Goal: Task Accomplishment & Management: Manage account settings

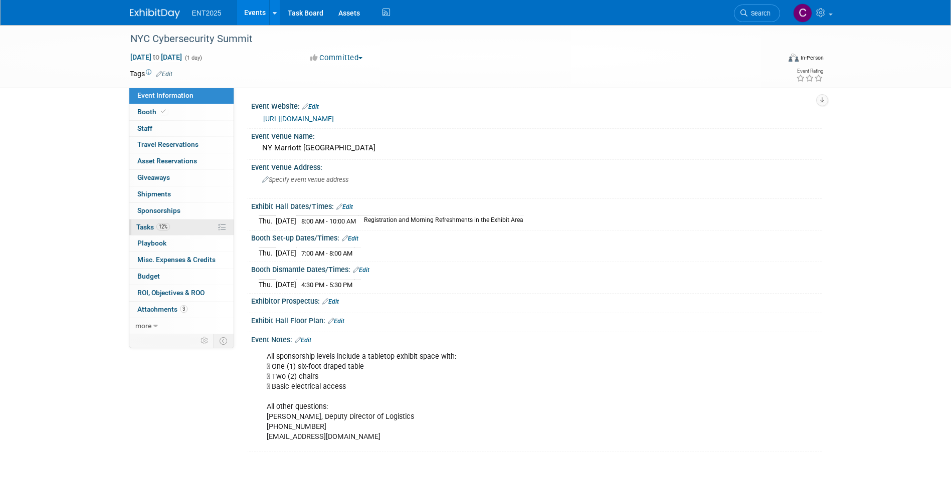
click at [147, 226] on span "Tasks 12%" at bounding box center [153, 227] width 34 height 8
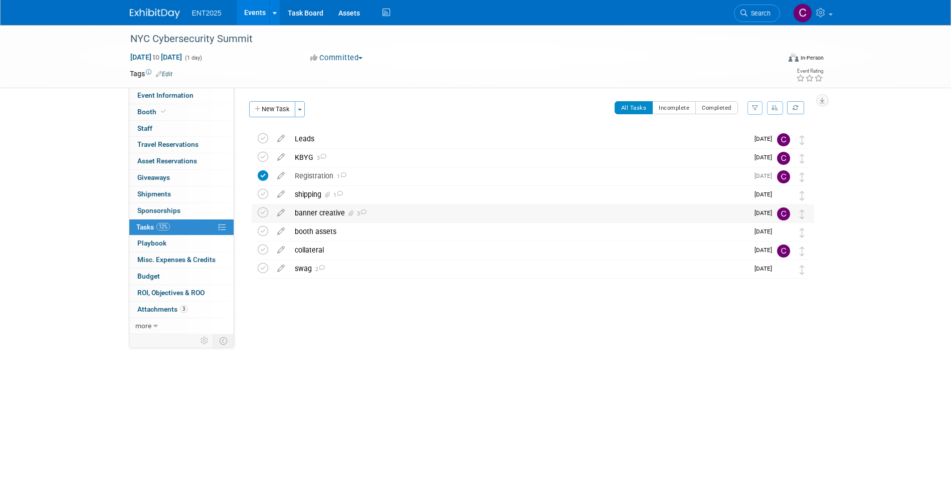
click at [311, 216] on div "banner creative 3" at bounding box center [519, 212] width 459 height 17
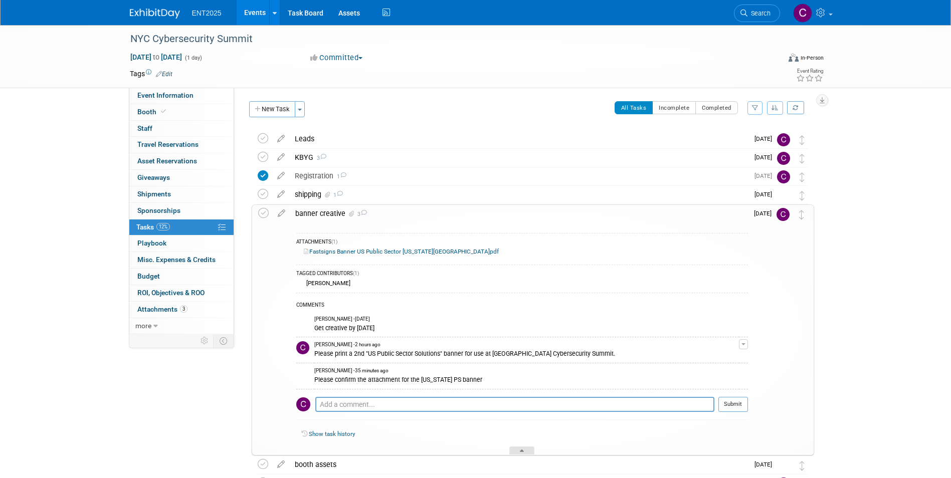
click at [526, 451] on div at bounding box center [521, 451] width 25 height 9
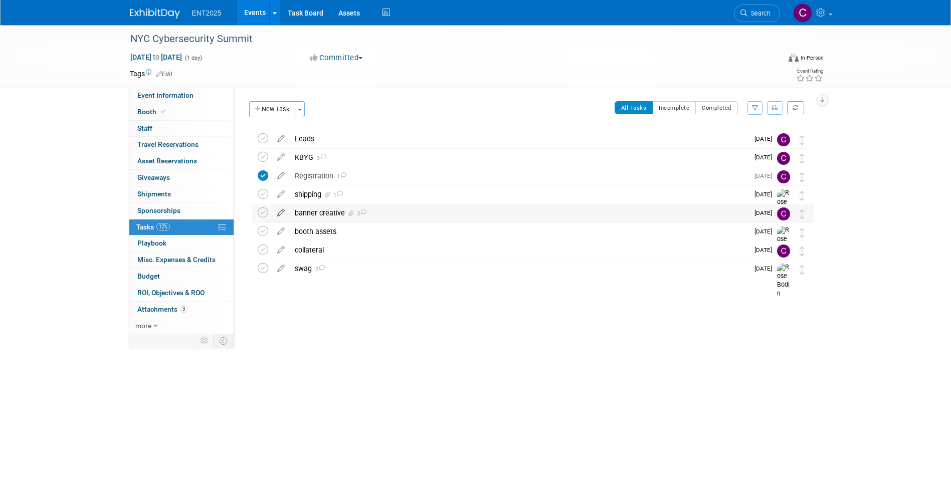
click at [283, 214] on icon at bounding box center [281, 210] width 18 height 13
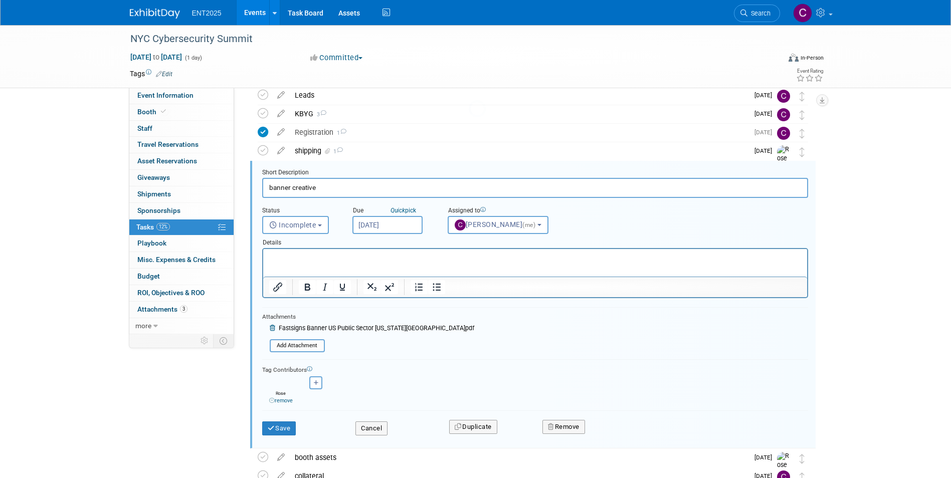
scroll to position [58, 0]
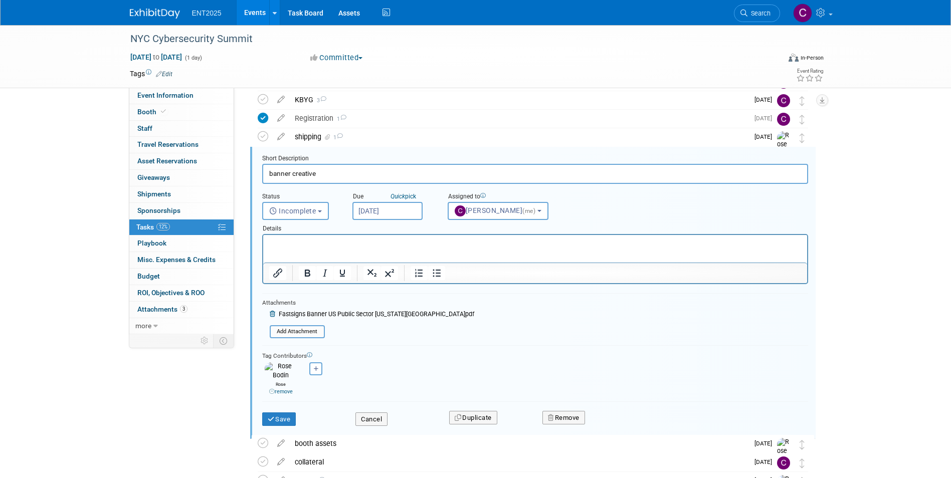
click at [282, 246] on p "Rich Text Area. Press ALT-0 for help." at bounding box center [535, 244] width 532 height 10
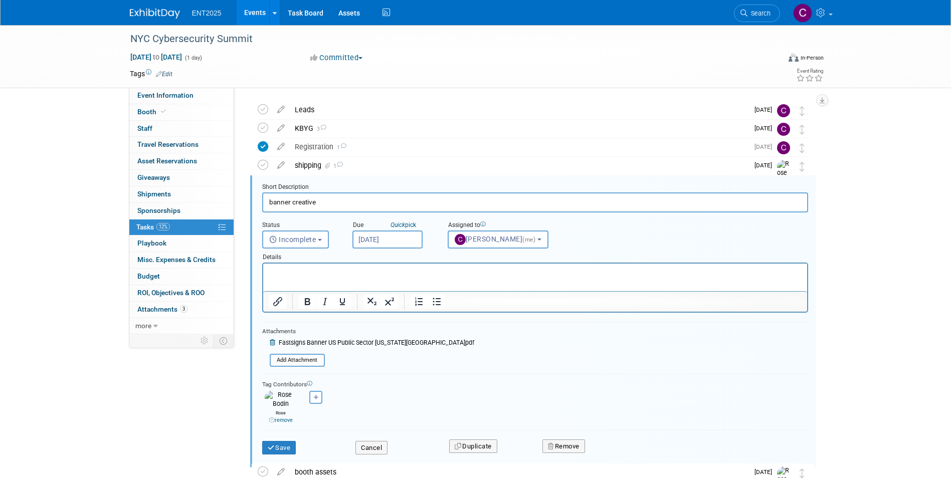
scroll to position [0, 0]
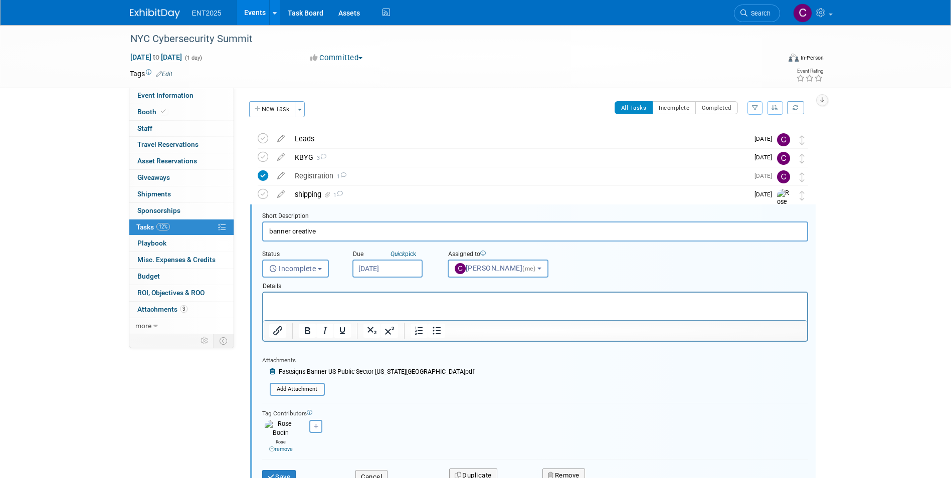
click at [344, 369] on span "Fastsigns Banner US Public Sector [US_STATE][GEOGRAPHIC_DATA]pdf" at bounding box center [376, 371] width 195 height 7
click at [287, 370] on span "Fastsigns Banner US Public Sector [US_STATE][GEOGRAPHIC_DATA]pdf" at bounding box center [376, 371] width 195 height 7
click at [156, 414] on div "Event Information Event Info Booth Booth 0 Staff 0 Staff 0 Travel Reservations …" at bounding box center [475, 307] width 707 height 564
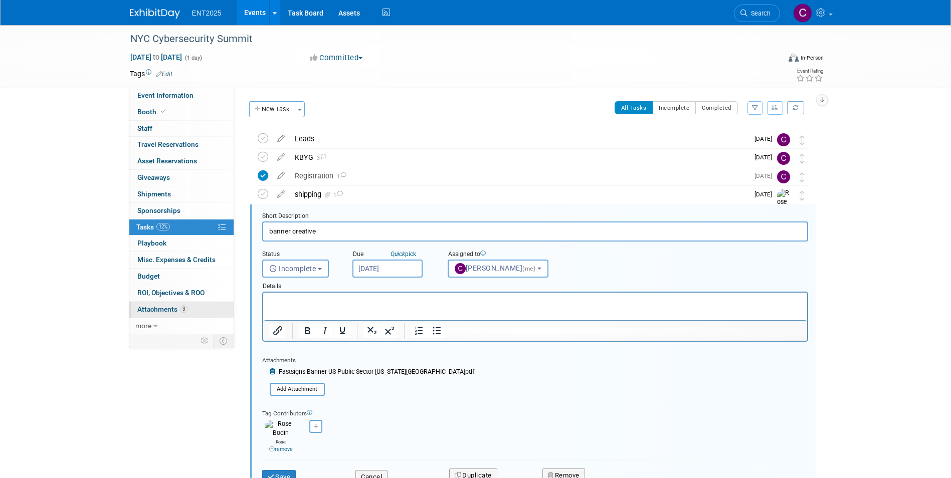
click at [152, 306] on span "Attachments 3" at bounding box center [162, 309] width 50 height 8
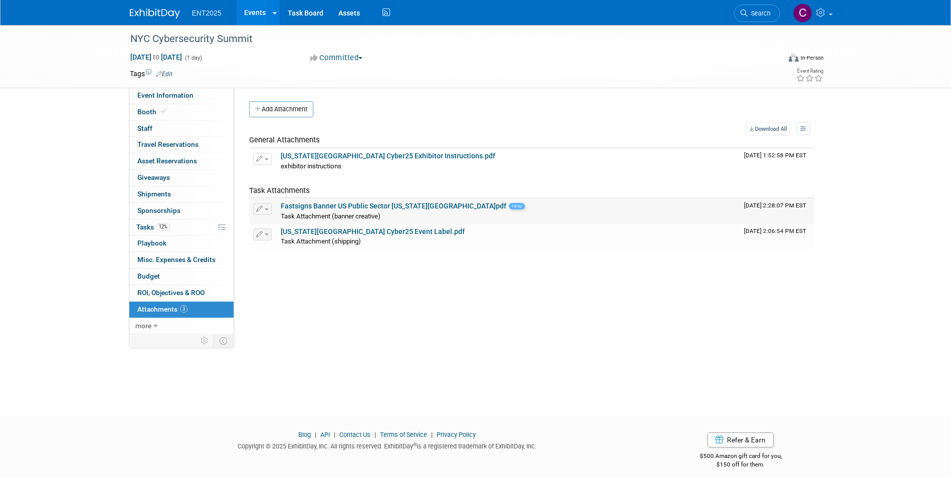
click at [317, 201] on td "Fastsigns Banner US Public Sector [US_STATE][GEOGRAPHIC_DATA]pdf new Task Attac…" at bounding box center [508, 210] width 463 height 25
click at [391, 201] on td "Fastsigns Banner US Public Sector [US_STATE][GEOGRAPHIC_DATA]pdf new Task Attac…" at bounding box center [508, 210] width 463 height 25
click at [265, 209] on span "button" at bounding box center [267, 210] width 4 height 2
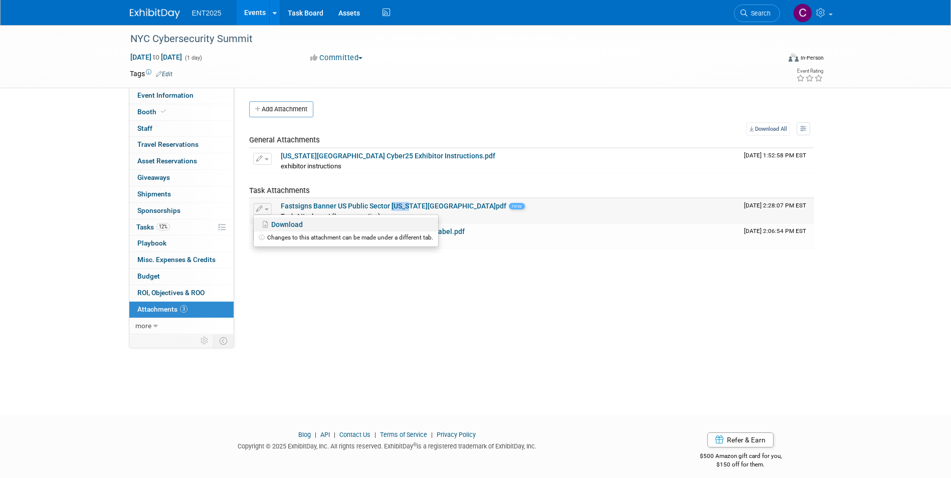
click at [287, 224] on link "Download" at bounding box center [346, 225] width 184 height 14
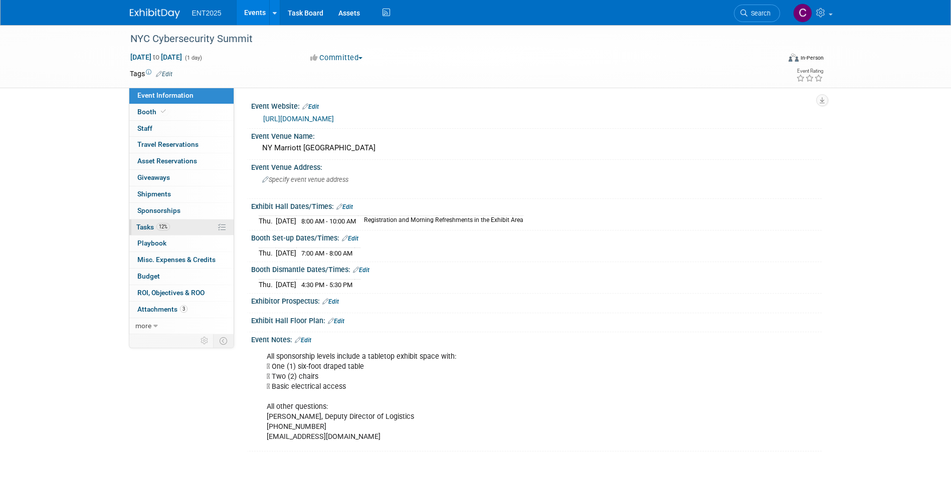
click at [147, 227] on span "Tasks 12%" at bounding box center [153, 227] width 34 height 8
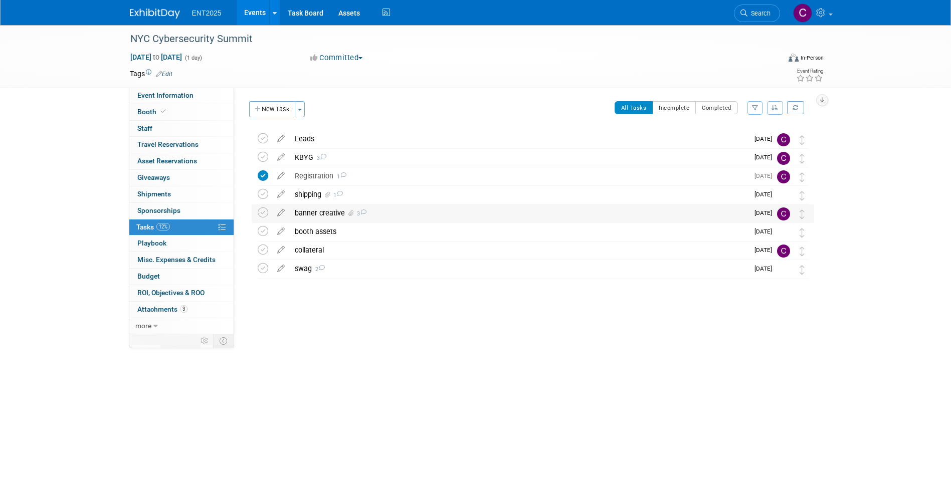
click at [315, 210] on div "banner creative 3" at bounding box center [519, 212] width 459 height 17
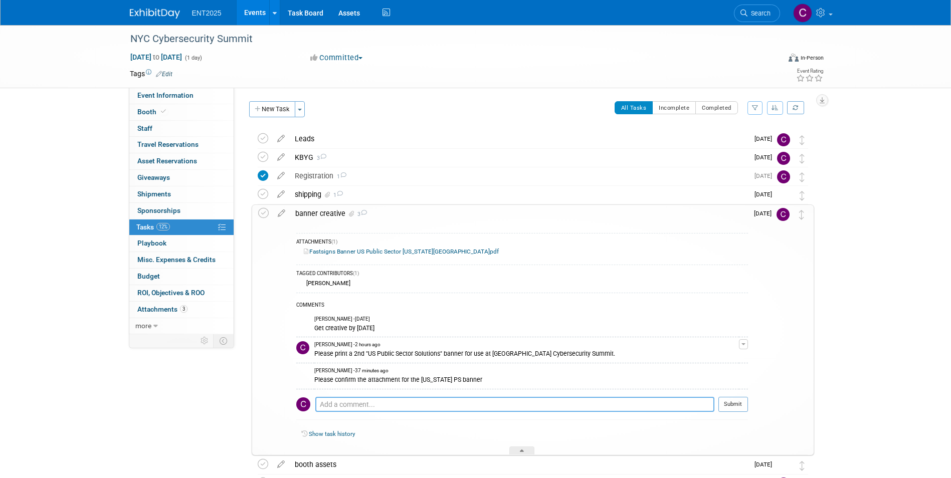
click at [338, 407] on textarea at bounding box center [514, 404] width 399 height 15
type textarea "confirmed"
click at [735, 401] on button "Submit" at bounding box center [733, 404] width 30 height 15
